Goal: Task Accomplishment & Management: Complete application form

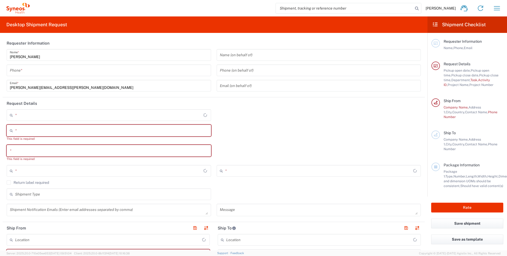
type input "[GEOGRAPHIC_DATA]"
type input "4510"
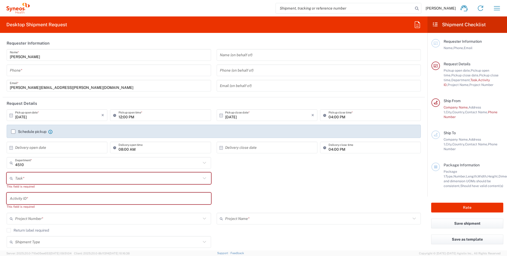
type input "Syneos Health UK Limited"
click at [11, 178] on icon at bounding box center [12, 178] width 5 height 8
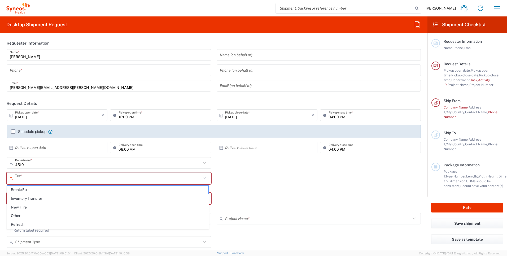
click at [24, 177] on input "text" at bounding box center [108, 178] width 186 height 9
click at [250, 166] on div "4510 Department * 4510 3000 3100 3109 3110 3111 3112 3125 3130 3135 3136 3150 3…" at bounding box center [214, 164] width 420 height 15
